Goal: Check status

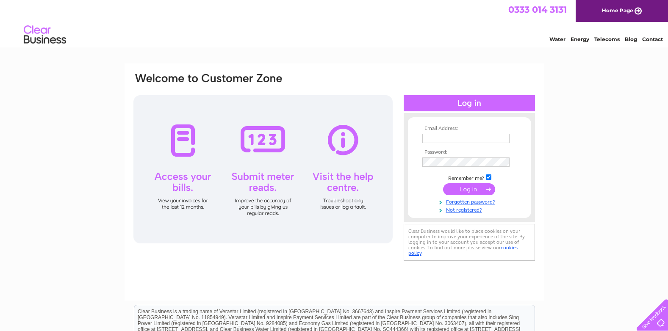
type input "info@norwichlockandsafe.co.uk"
click at [475, 190] on input "submit" at bounding box center [469, 189] width 52 height 12
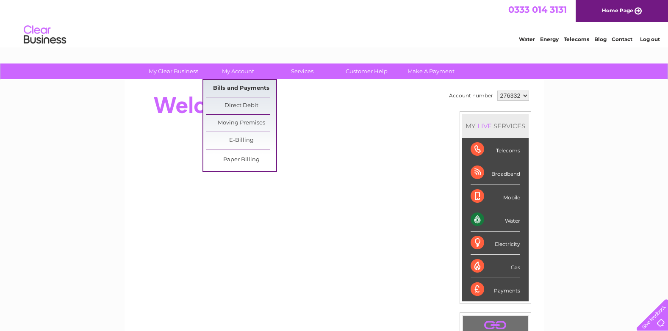
click at [239, 86] on link "Bills and Payments" at bounding box center [241, 88] width 70 height 17
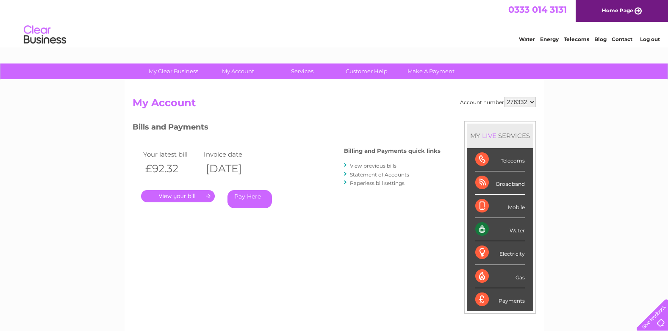
click at [192, 198] on link "." at bounding box center [178, 196] width 74 height 12
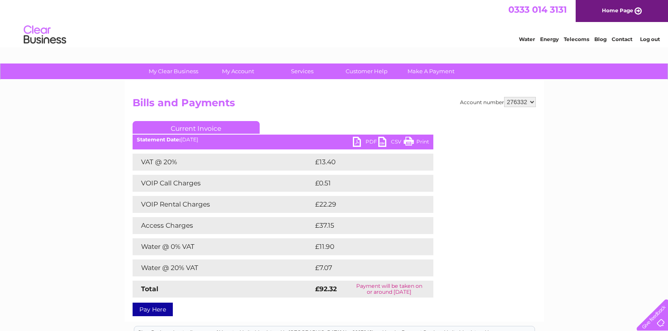
click at [366, 143] on link "PDF" at bounding box center [365, 143] width 25 height 12
